Goal: Book appointment/travel/reservation

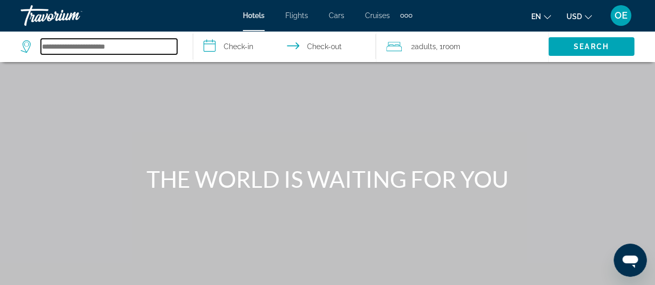
click at [124, 46] on input "Search hotel destination" at bounding box center [109, 47] width 136 height 16
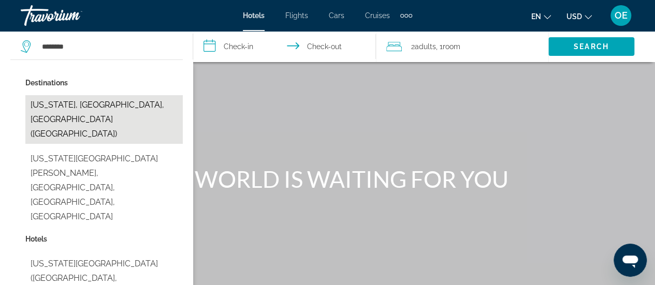
click at [111, 108] on button "[US_STATE], [GEOGRAPHIC_DATA], [GEOGRAPHIC_DATA] ([GEOGRAPHIC_DATA])" at bounding box center [103, 119] width 157 height 49
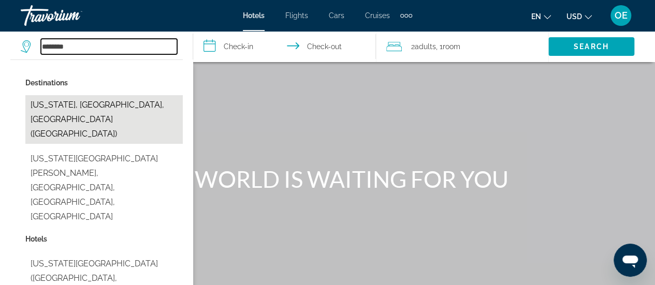
type input "**********"
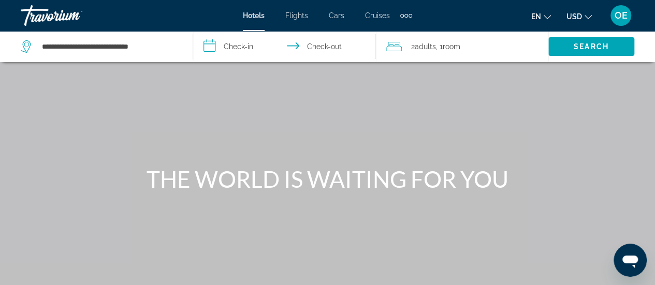
click at [229, 43] on input "**********" at bounding box center [286, 48] width 187 height 34
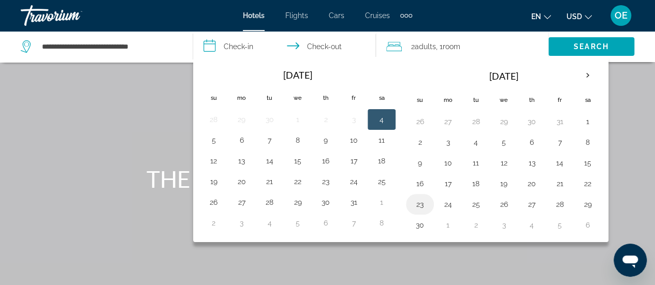
click at [422, 205] on button "23" at bounding box center [419, 204] width 17 height 14
click at [528, 203] on button "27" at bounding box center [531, 204] width 17 height 14
type input "**********"
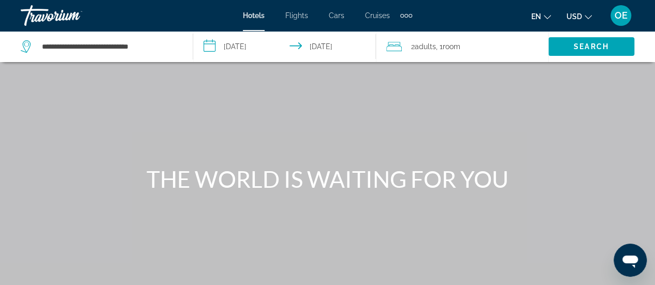
click at [469, 47] on div "2 Adult Adults , 1 Room rooms" at bounding box center [467, 46] width 162 height 14
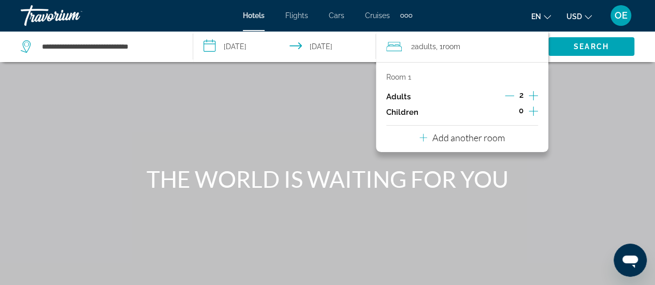
click at [535, 96] on icon "Increment adults" at bounding box center [532, 96] width 9 height 12
click at [531, 115] on icon "Increment children" at bounding box center [532, 111] width 9 height 12
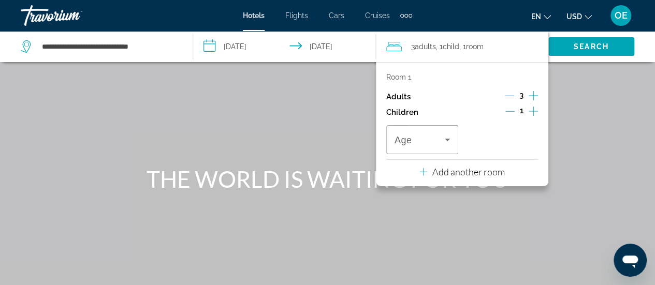
click at [532, 112] on icon "Increment children" at bounding box center [532, 111] width 9 height 9
click at [526, 140] on icon "Travelers: 3 adults, 2 children" at bounding box center [526, 140] width 5 height 3
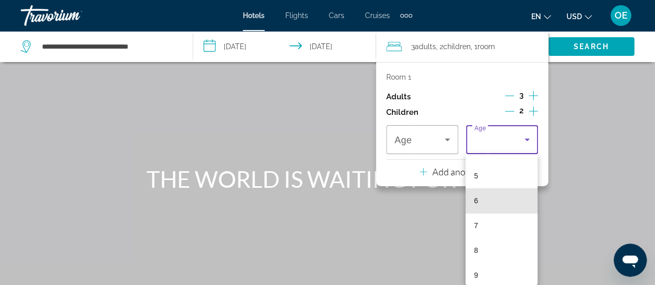
scroll to position [125, 0]
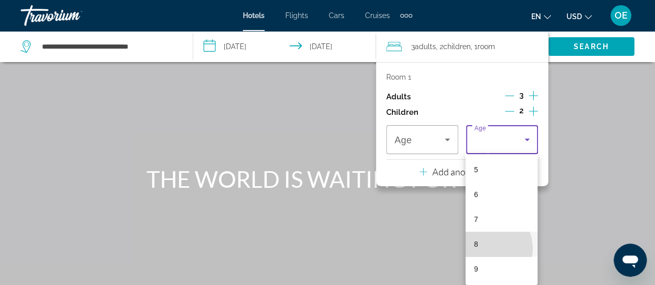
click at [486, 248] on mat-option "8" at bounding box center [501, 244] width 72 height 25
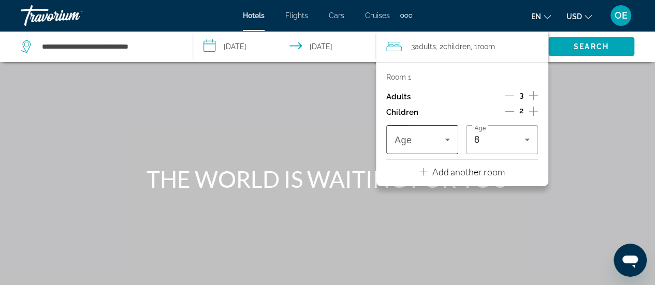
click at [431, 141] on span "Travelers: 3 adults, 2 children" at bounding box center [419, 139] width 50 height 12
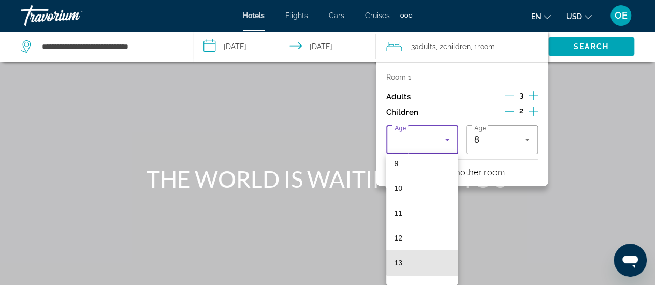
scroll to position [233, 0]
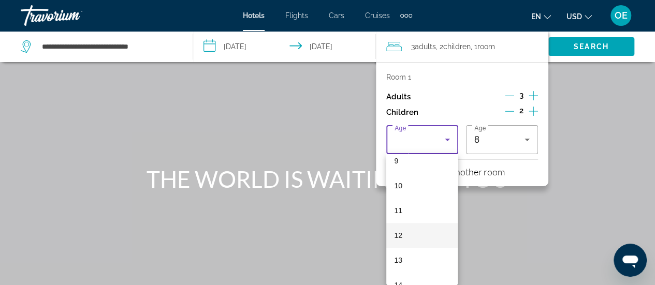
click at [409, 232] on mat-option "12" at bounding box center [422, 235] width 72 height 25
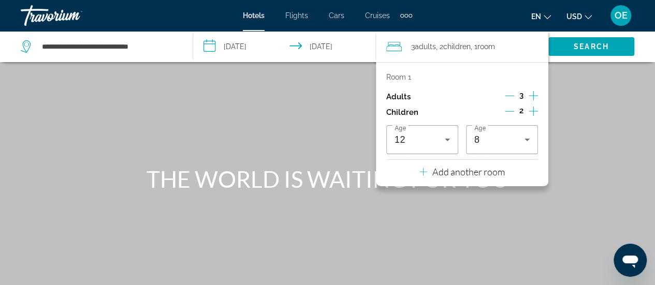
click at [467, 171] on p "Add another room" at bounding box center [468, 171] width 72 height 11
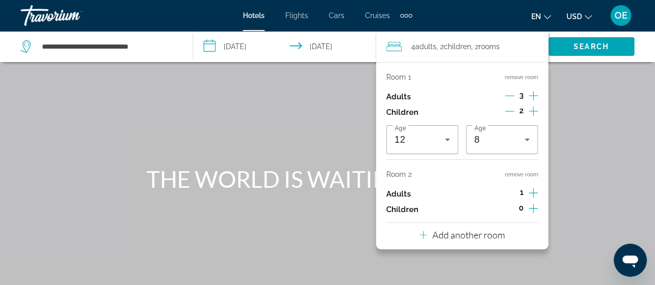
click at [508, 98] on icon "Decrement adults" at bounding box center [508, 95] width 9 height 9
click at [507, 112] on icon "Decrement children" at bounding box center [508, 111] width 9 height 9
click at [533, 212] on icon "Increment children" at bounding box center [532, 208] width 9 height 12
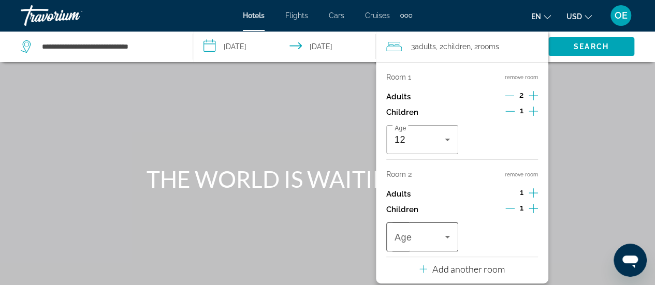
click at [437, 238] on span "Travelers: 3 adults, 2 children" at bounding box center [419, 237] width 50 height 12
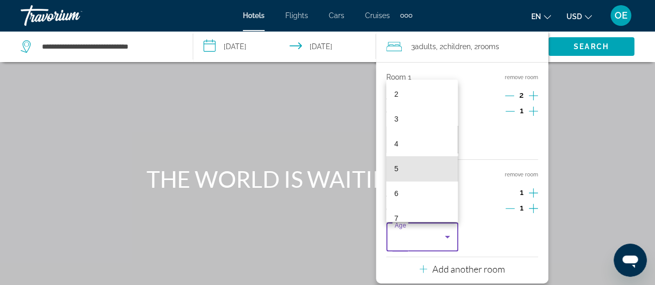
scroll to position [84, 0]
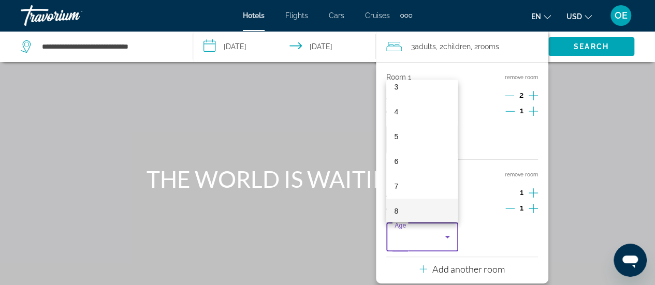
click at [415, 211] on mat-option "8" at bounding box center [422, 211] width 72 height 25
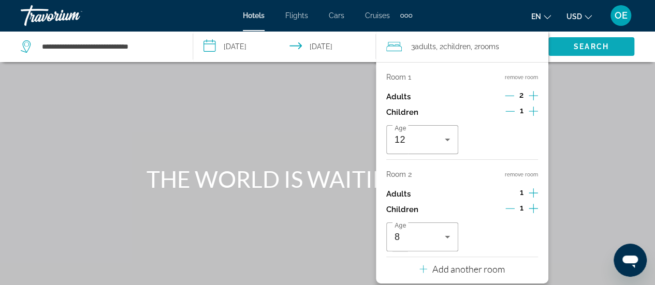
click at [591, 52] on span "Search" at bounding box center [591, 46] width 86 height 25
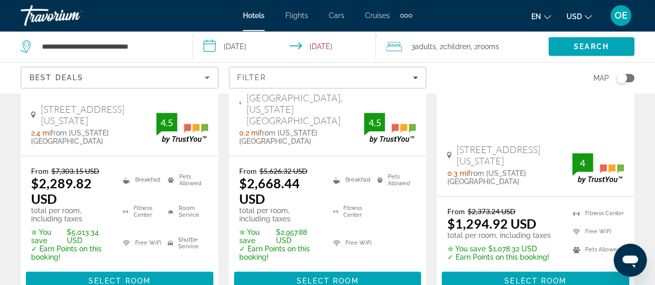
scroll to position [299, 0]
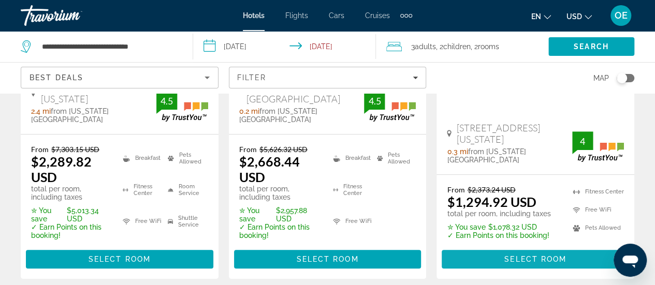
click at [538, 255] on span "Select Room" at bounding box center [535, 259] width 62 height 8
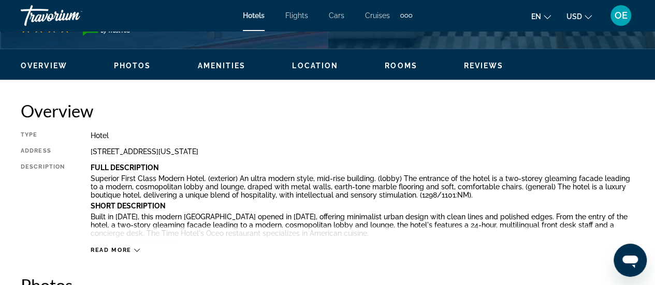
scroll to position [476, 0]
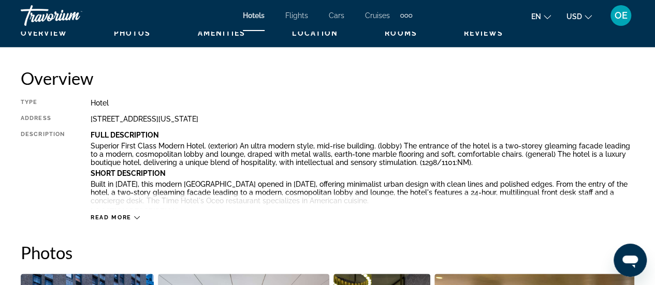
scroll to position [511, 0]
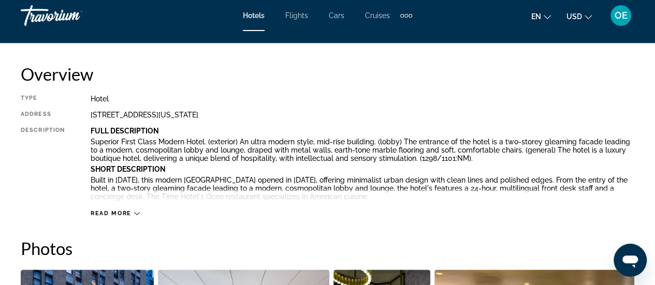
click at [127, 213] on span "Read more" at bounding box center [111, 213] width 41 height 7
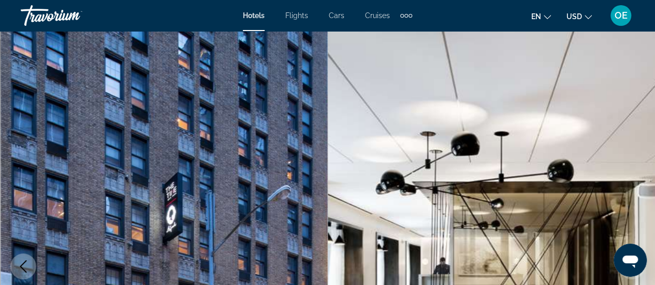
scroll to position [0, 0]
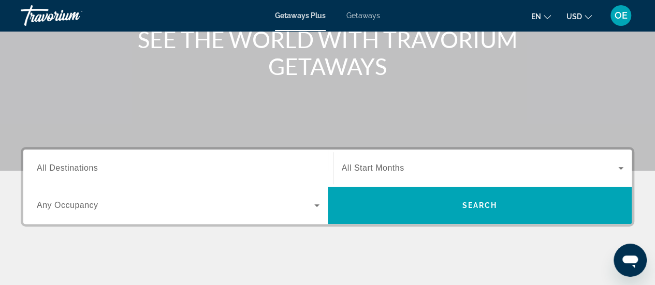
scroll to position [146, 0]
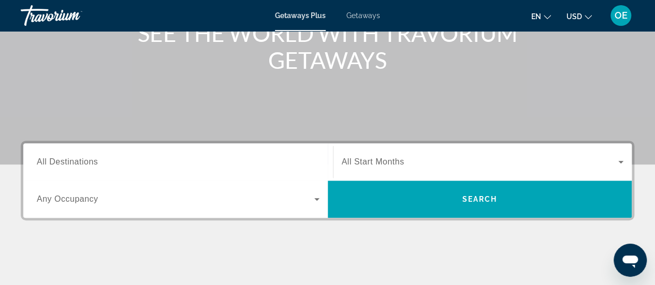
click at [186, 166] on input "Destination All Destinations" at bounding box center [178, 162] width 283 height 12
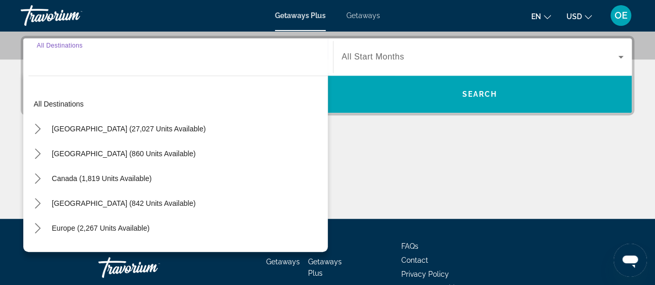
scroll to position [253, 0]
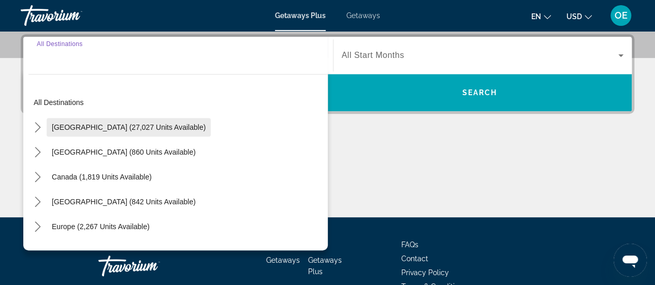
click at [114, 125] on span "United States (27,027 units available)" at bounding box center [129, 127] width 154 height 8
type input "**********"
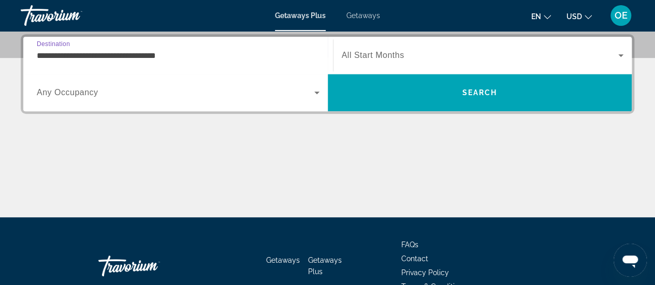
click at [204, 60] on input "**********" at bounding box center [178, 56] width 283 height 12
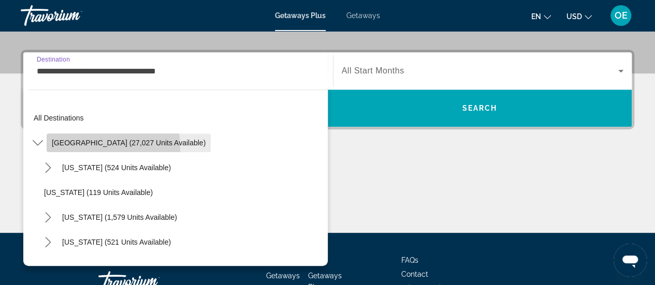
click at [70, 149] on span "Select destination: United States (27,027 units available)" at bounding box center [129, 142] width 164 height 25
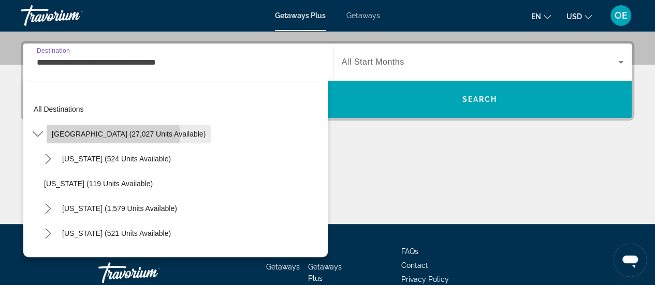
scroll to position [253, 0]
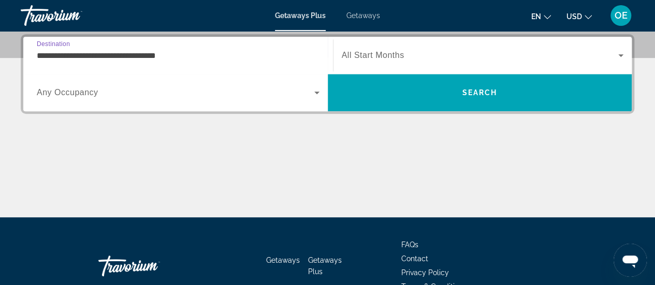
click at [225, 97] on span "Search widget" at bounding box center [175, 92] width 277 height 12
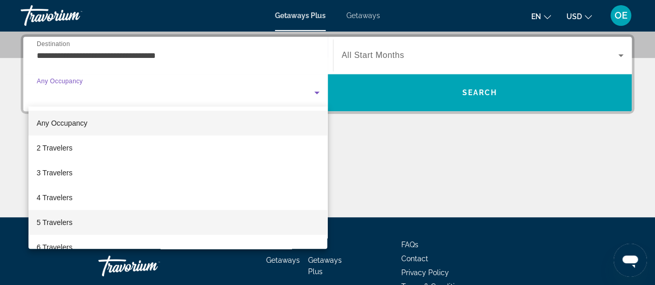
click at [71, 224] on span "5 Travelers" at bounding box center [55, 222] width 36 height 12
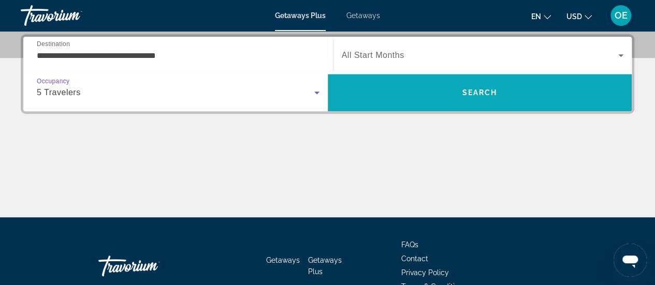
click at [491, 101] on span "Search" at bounding box center [480, 92] width 304 height 25
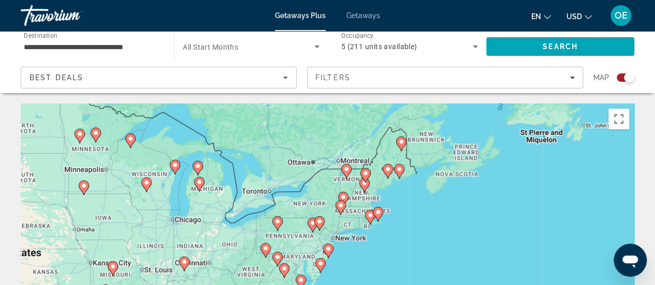
click at [250, 79] on div "Best Deals" at bounding box center [155, 77] width 253 height 12
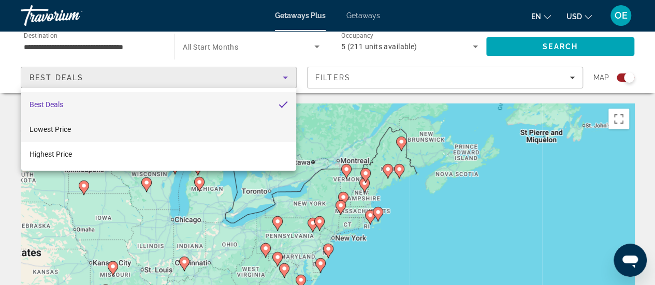
click at [233, 125] on mat-option "Lowest Price" at bounding box center [158, 129] width 275 height 25
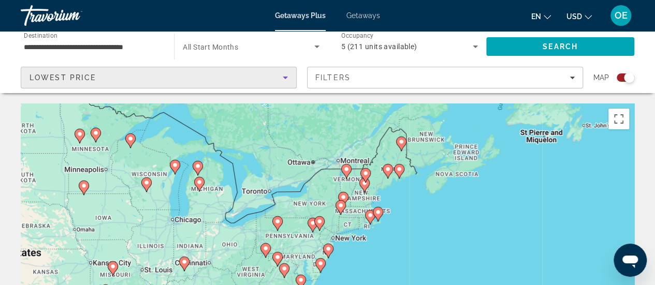
click at [133, 44] on input "**********" at bounding box center [92, 47] width 137 height 12
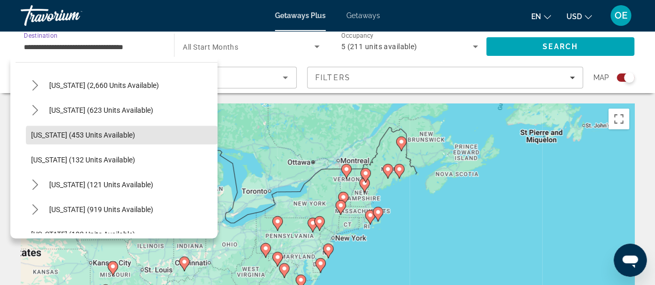
scroll to position [529, 0]
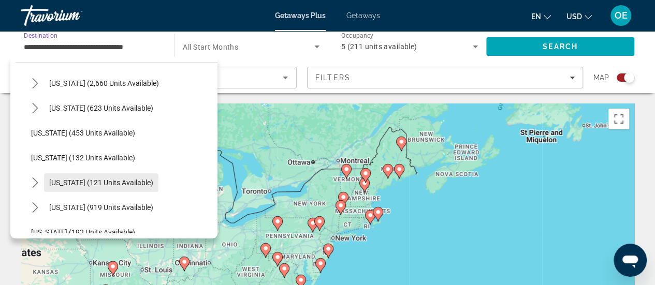
click at [138, 181] on span "New York (121 units available)" at bounding box center [101, 183] width 104 height 8
type input "**********"
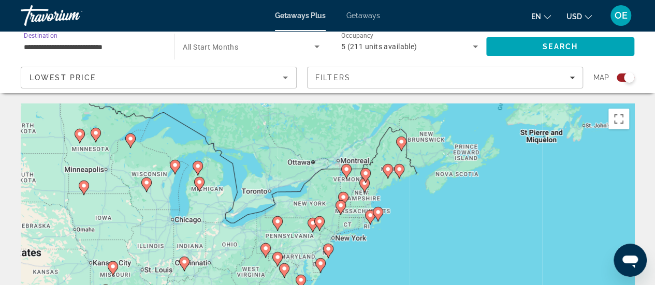
click at [258, 49] on span "Search widget" at bounding box center [248, 46] width 131 height 12
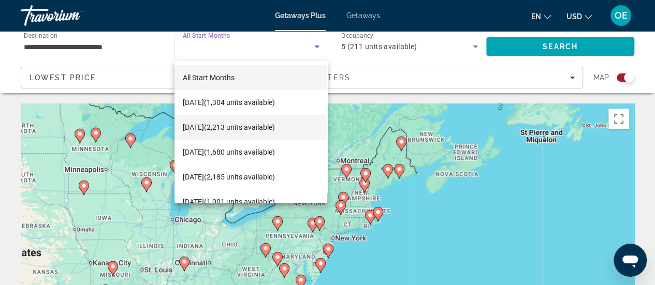
click at [269, 132] on span "November 2025 (2,213 units available)" at bounding box center [229, 127] width 92 height 12
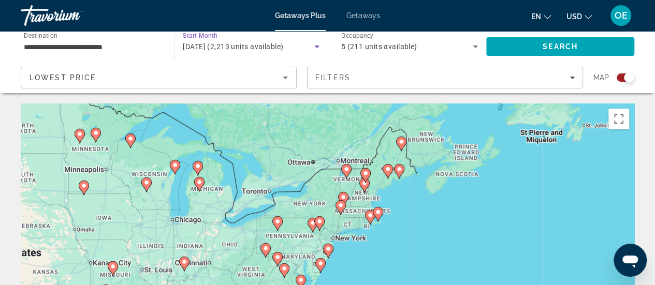
click at [474, 47] on icon "Search widget" at bounding box center [474, 47] width 5 height 3
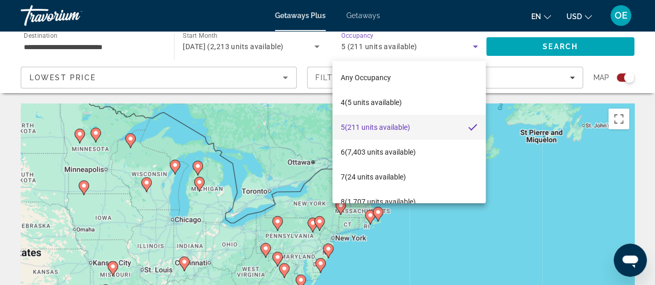
click at [562, 48] on div at bounding box center [327, 142] width 655 height 285
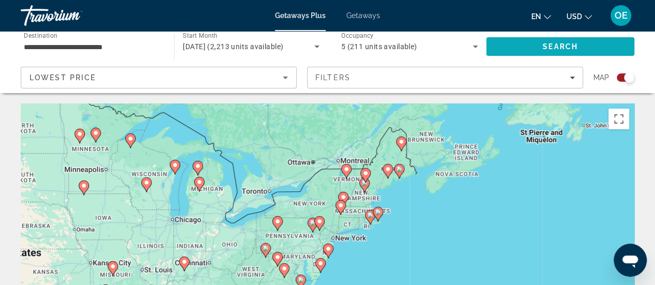
click at [570, 47] on span "Search" at bounding box center [559, 46] width 35 height 8
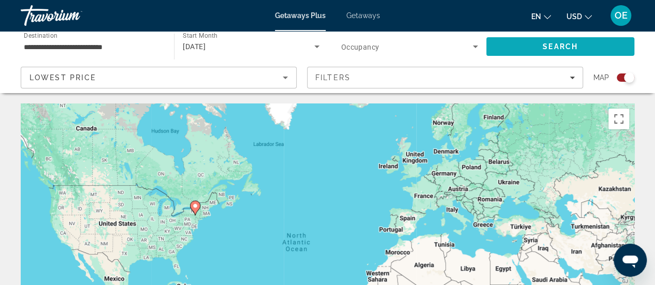
click at [592, 52] on span "Search" at bounding box center [560, 46] width 148 height 25
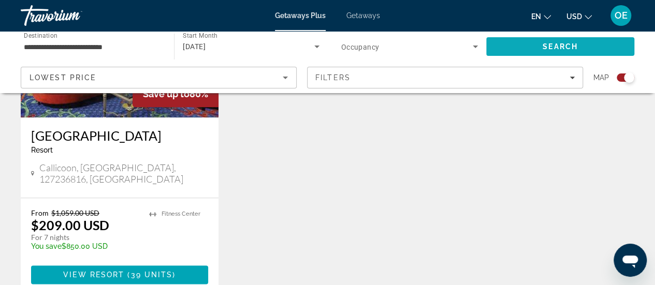
scroll to position [499, 0]
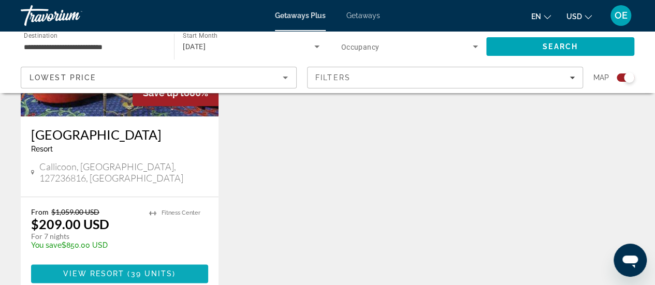
click at [171, 267] on span "Main content" at bounding box center [119, 273] width 177 height 25
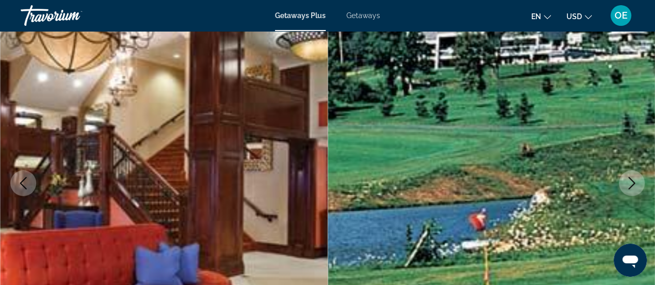
scroll to position [106, 0]
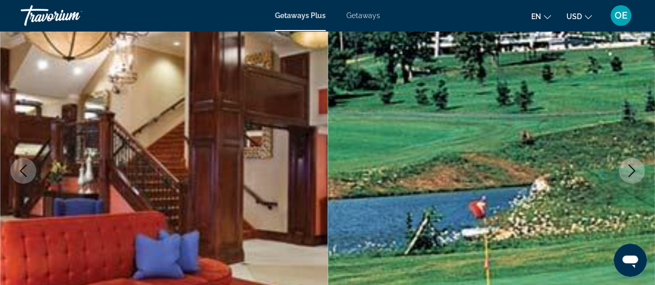
click at [632, 173] on icon "Next image" at bounding box center [631, 171] width 12 height 12
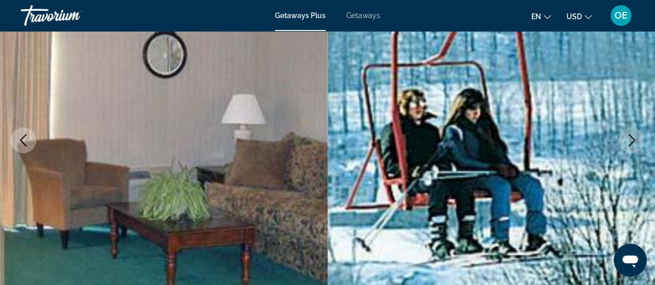
scroll to position [142, 0]
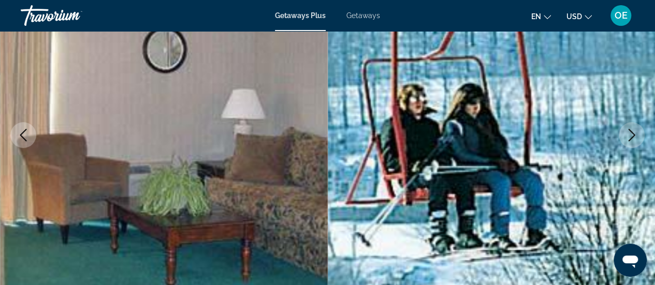
click at [627, 143] on button "Next image" at bounding box center [631, 135] width 26 height 26
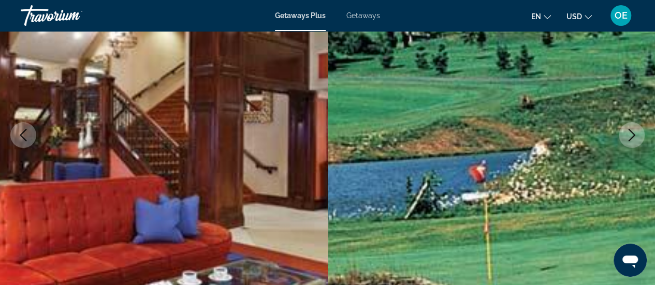
click at [634, 137] on icon "Next image" at bounding box center [631, 135] width 12 height 12
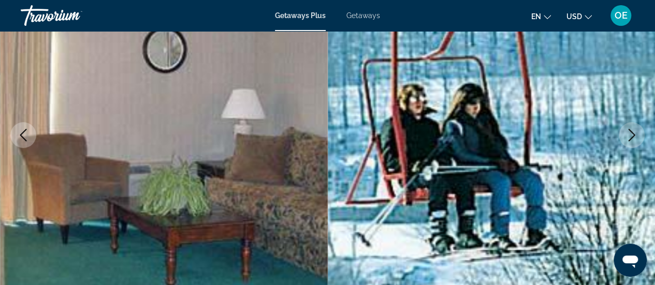
click at [636, 136] on icon "Next image" at bounding box center [631, 135] width 12 height 12
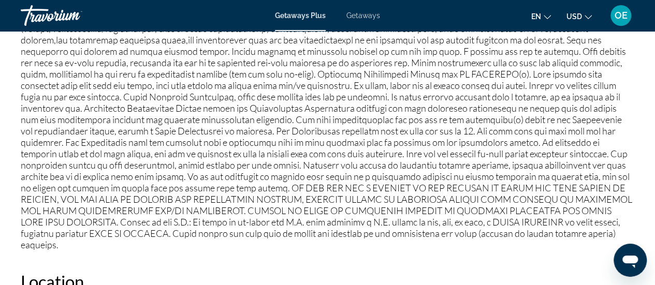
scroll to position [1116, 0]
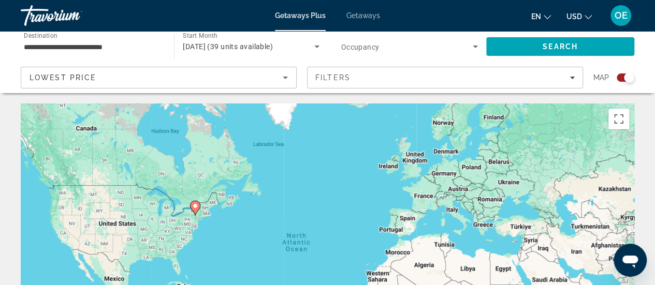
click at [474, 47] on icon "Search widget" at bounding box center [474, 47] width 5 height 3
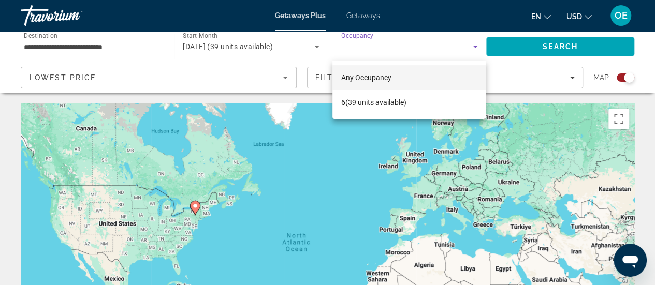
click at [441, 77] on mat-option "Any Occupancy" at bounding box center [408, 77] width 153 height 25
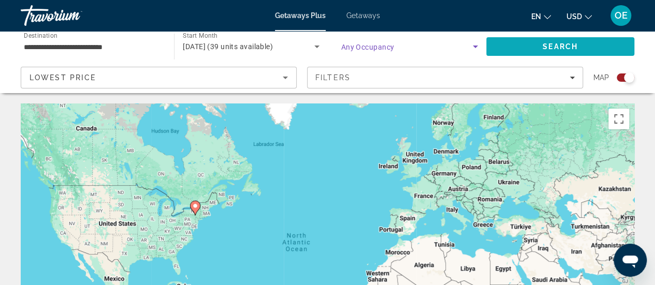
click at [585, 52] on span "Search" at bounding box center [560, 46] width 148 height 25
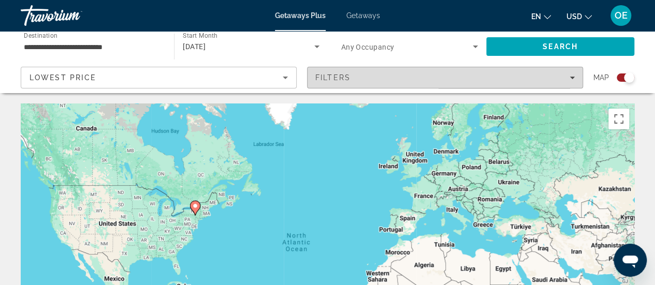
click at [525, 80] on div "Filters" at bounding box center [444, 77] width 259 height 8
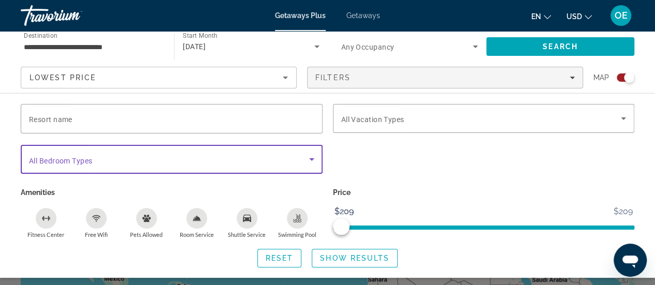
click at [106, 159] on span "Search widget" at bounding box center [169, 159] width 280 height 12
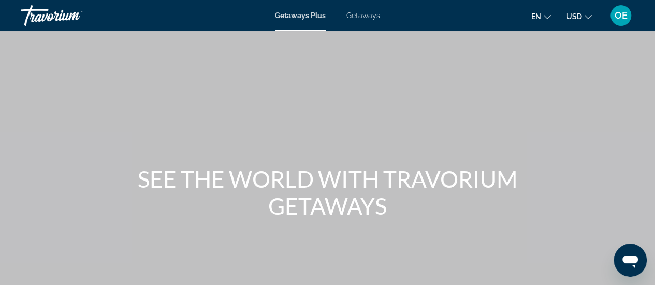
click at [367, 24] on div "Getaways Plus Getaways en English Español Français Italiano Português русский U…" at bounding box center [327, 15] width 655 height 27
click at [362, 16] on span "Getaways" at bounding box center [363, 15] width 34 height 8
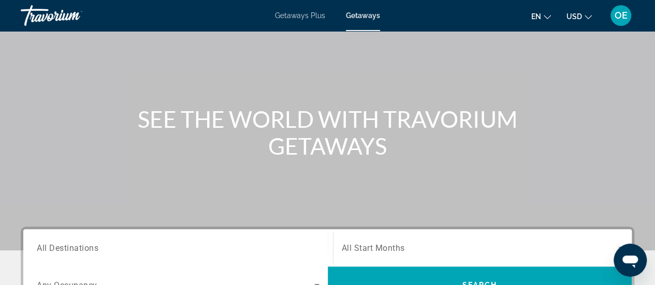
scroll to position [164, 0]
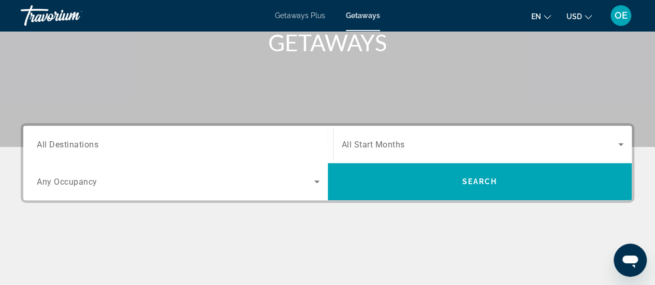
click at [214, 142] on input "Destination All Destinations" at bounding box center [178, 145] width 283 height 12
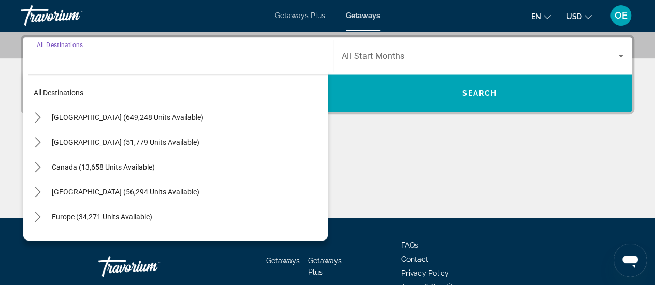
scroll to position [253, 0]
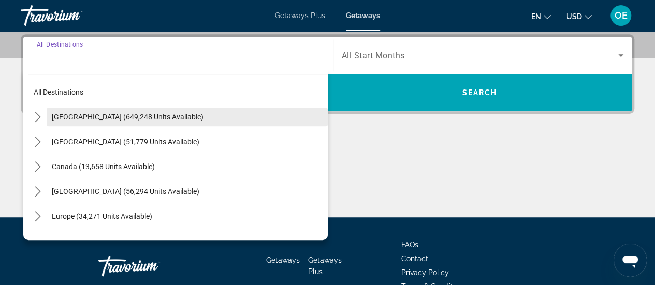
click at [107, 117] on span "United States (649,248 units available)" at bounding box center [128, 117] width 152 height 8
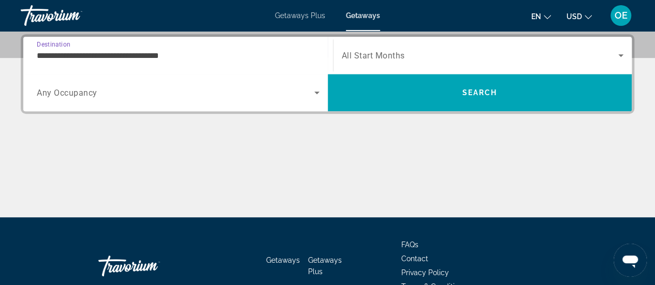
click at [147, 57] on input "**********" at bounding box center [178, 56] width 283 height 12
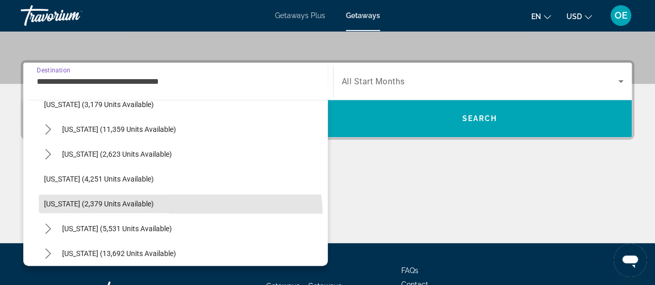
scroll to position [617, 0]
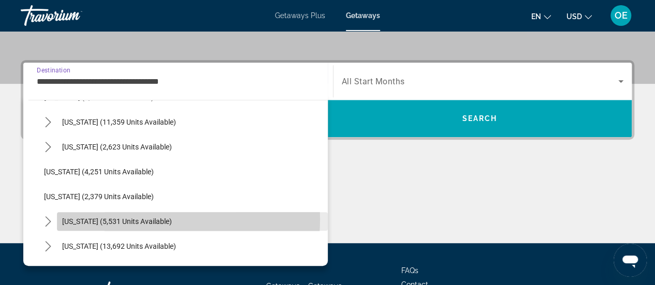
click at [146, 219] on span "New York (5,531 units available)" at bounding box center [117, 221] width 110 height 8
type input "**********"
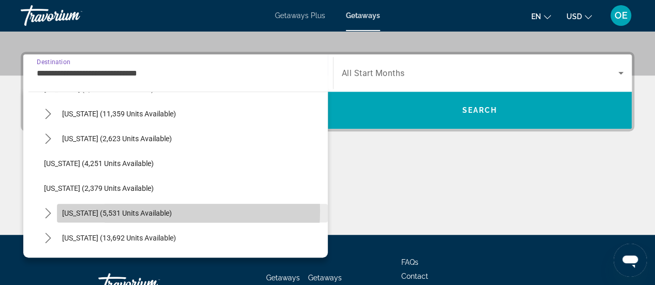
scroll to position [253, 0]
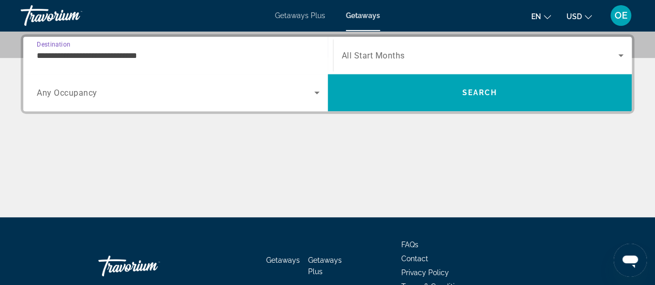
click at [599, 57] on span "Search widget" at bounding box center [480, 55] width 277 height 12
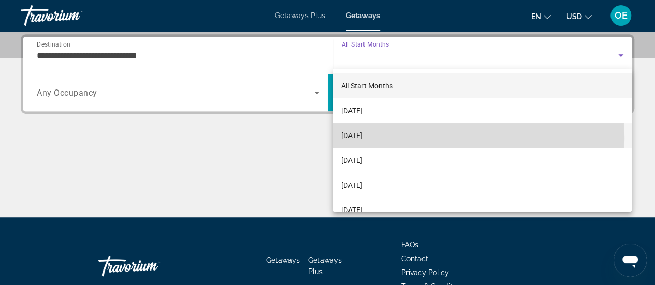
click at [362, 138] on span "November 2025" at bounding box center [351, 135] width 21 height 12
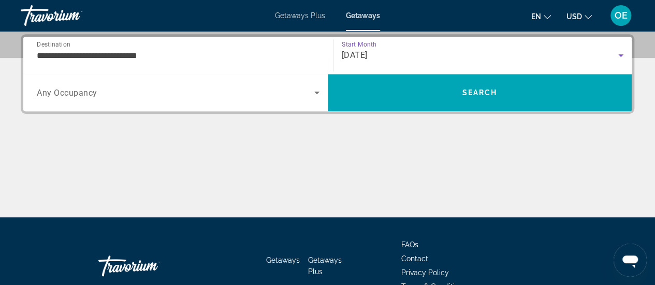
click at [270, 97] on span "Search widget" at bounding box center [175, 92] width 277 height 12
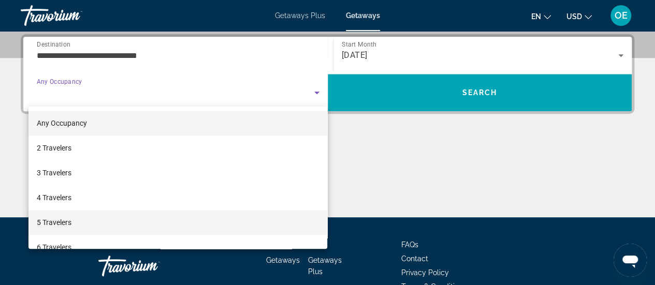
click at [64, 222] on span "5 Travelers" at bounding box center [54, 222] width 35 height 12
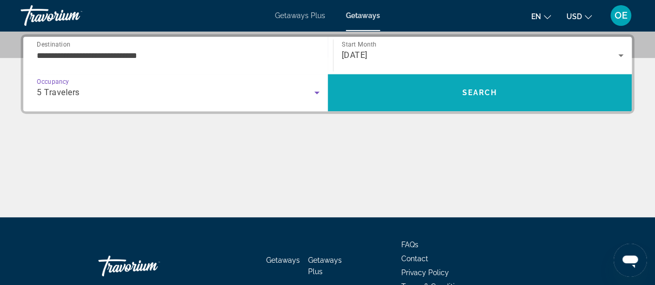
click at [526, 99] on span "Search" at bounding box center [480, 92] width 304 height 25
